Goal: Find specific page/section: Find specific page/section

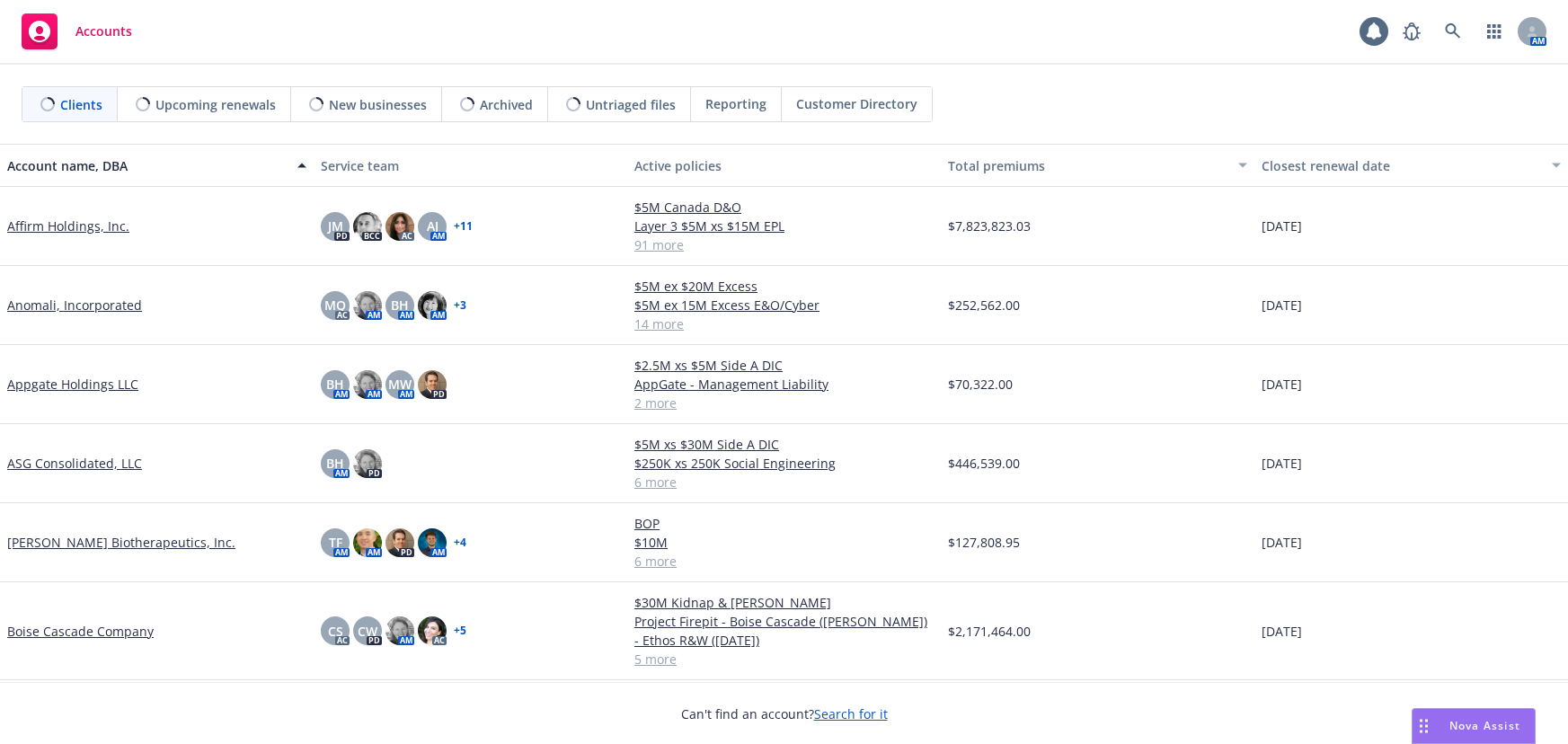
click at [1444, 35] on link at bounding box center [1452, 32] width 36 height 36
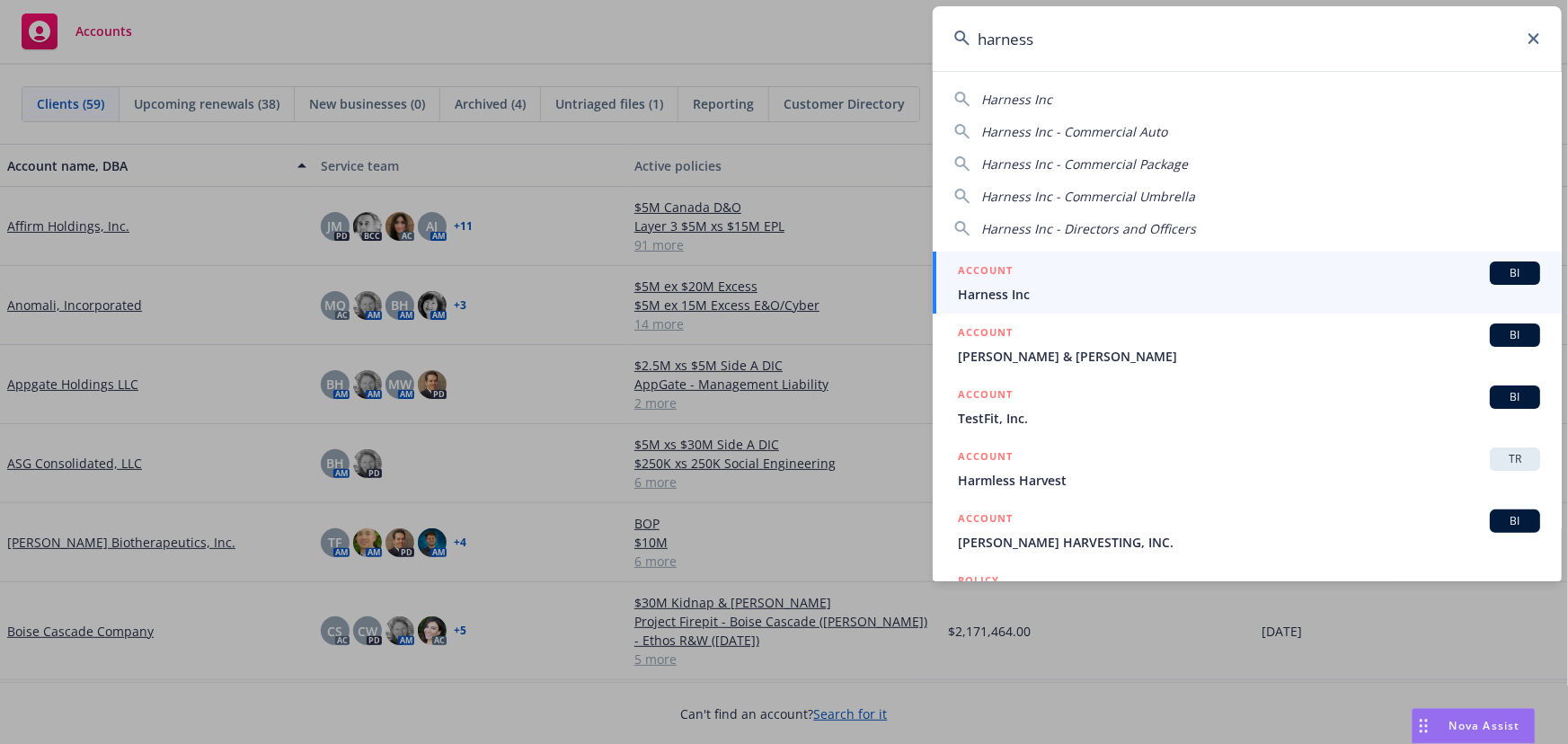
type input "harness"
click at [1184, 281] on div "ACCOUNT BI" at bounding box center [1248, 274] width 582 height 24
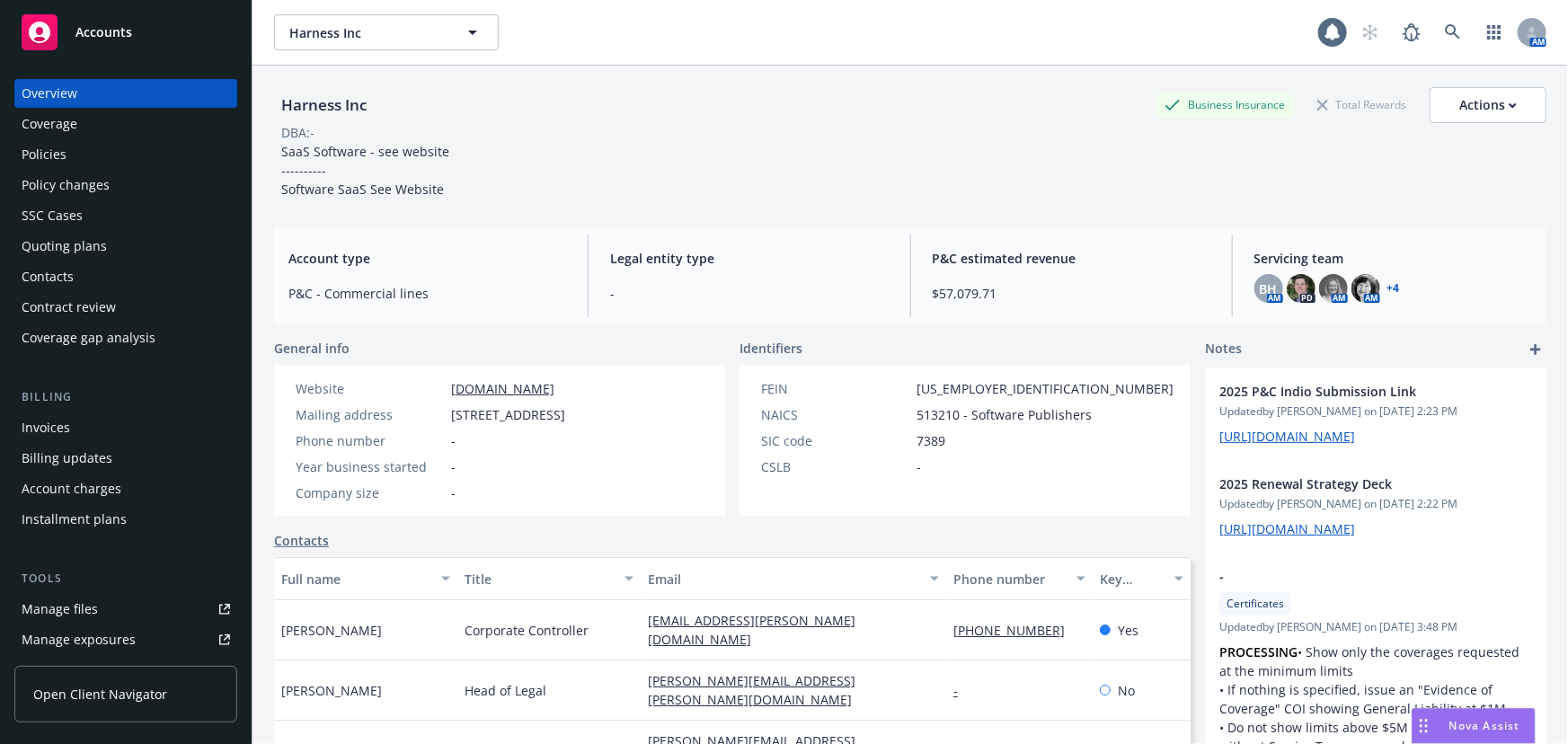
click at [74, 241] on div "Quoting plans" at bounding box center [64, 246] width 85 height 29
